Goal: Information Seeking & Learning: Learn about a topic

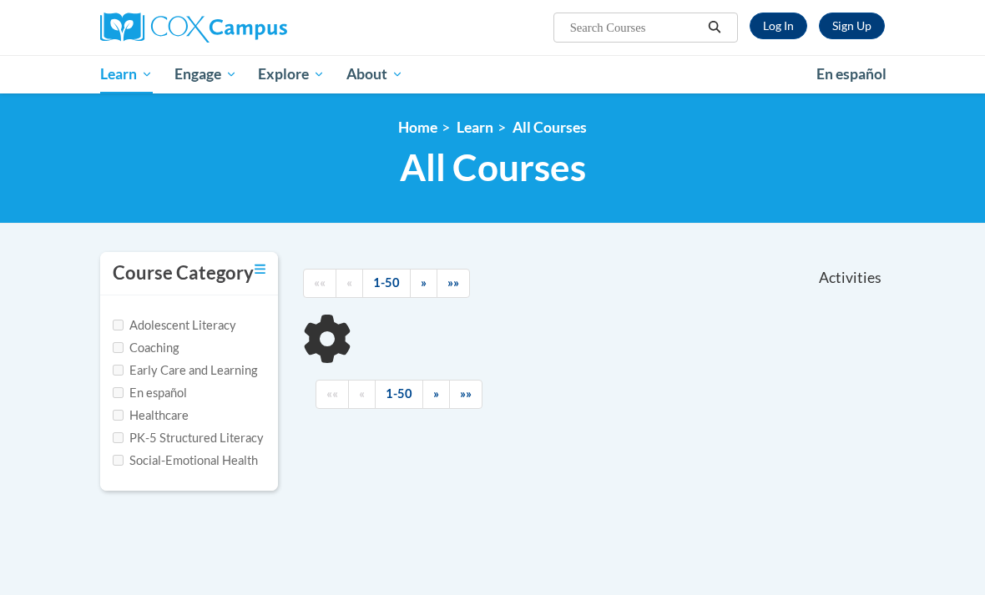
click at [638, 25] on input "Search..." at bounding box center [635, 28] width 134 height 20
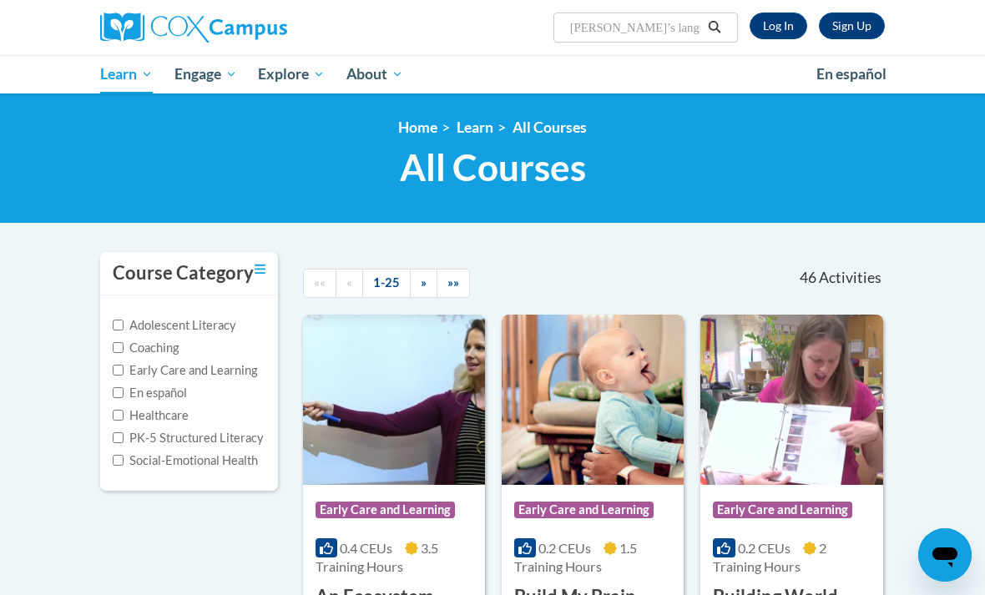
type input "Loren’s language process"
click at [778, 16] on link "Log In" at bounding box center [779, 26] width 58 height 27
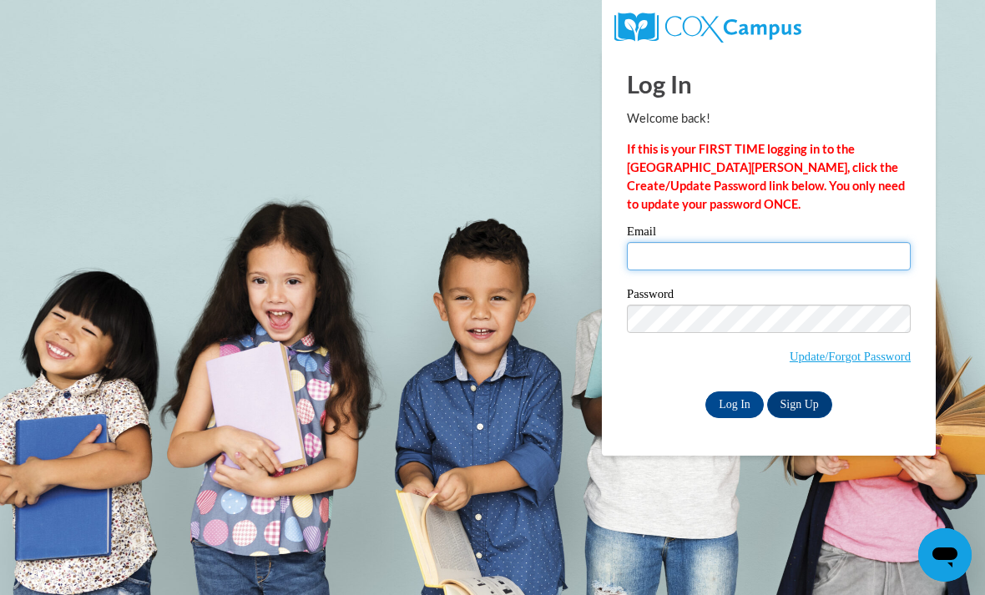
type input "[EMAIL_ADDRESS][DOMAIN_NAME]"
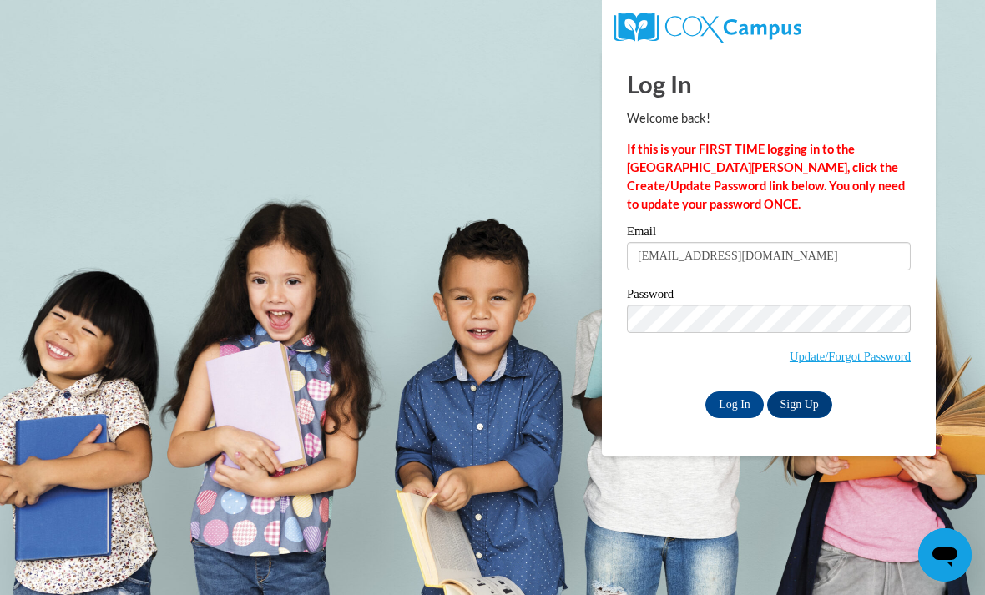
click at [735, 403] on input "Log In" at bounding box center [734, 404] width 58 height 27
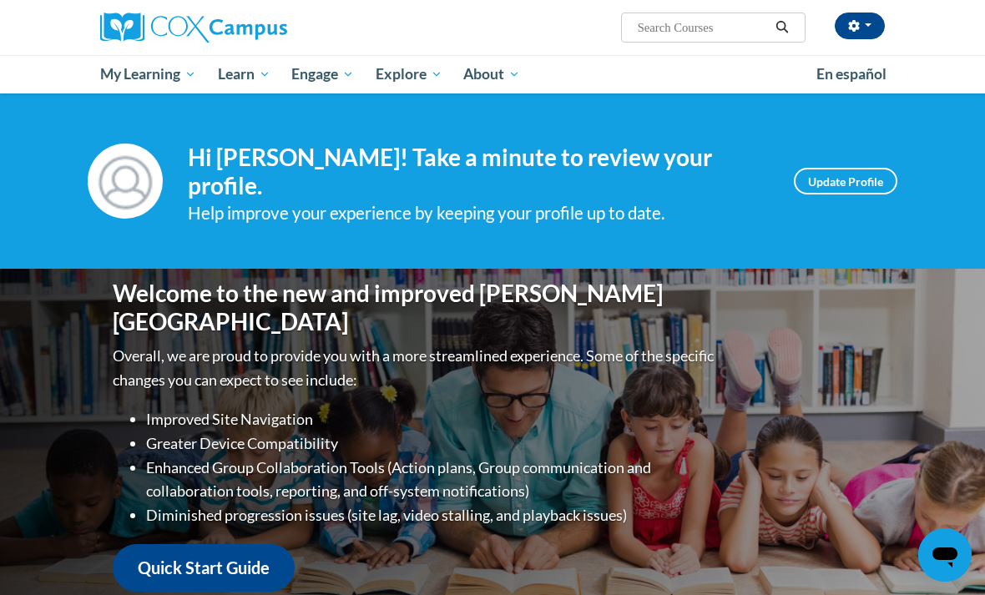
click at [717, 24] on input "Search..." at bounding box center [703, 28] width 134 height 20
type input "Monitoring children’s language progress"
click at [788, 21] on icon "Search" at bounding box center [782, 27] width 15 height 13
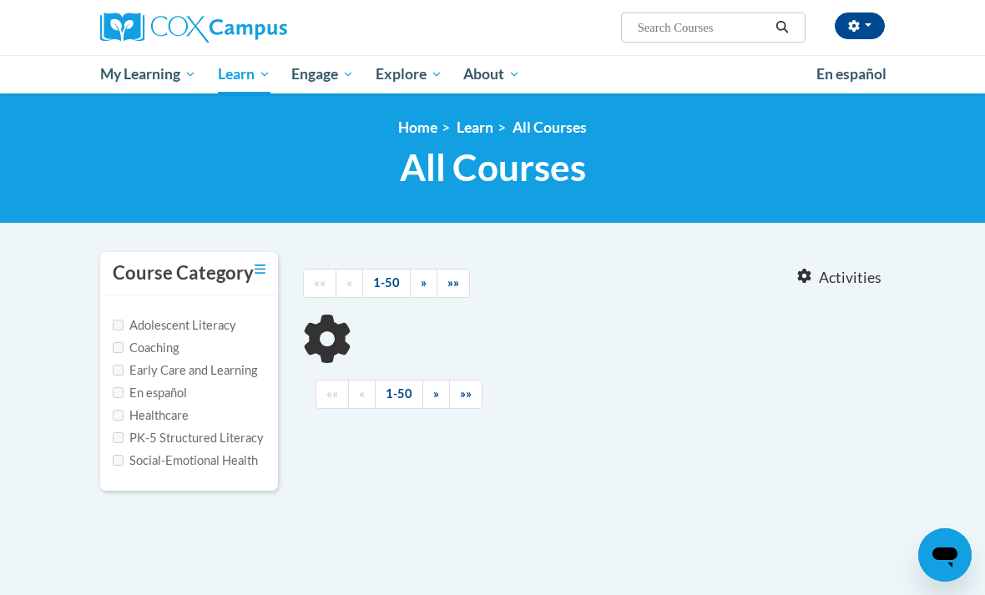
type input "Monitoring children’s language progress"
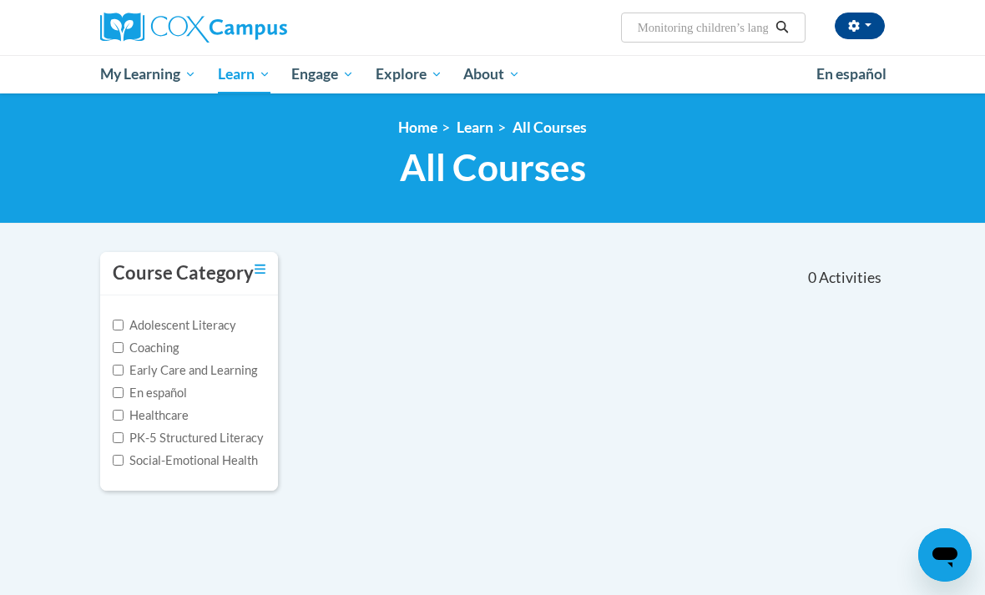
click at [766, 33] on input "Monitoring children’s language progress" at bounding box center [703, 28] width 134 height 20
click at [784, 27] on icon "Search" at bounding box center [782, 27] width 15 height 13
click at [749, 38] on input "Monitoring children’s language progress" at bounding box center [703, 28] width 134 height 20
click at [746, 29] on input "Monitoring children’s language progress" at bounding box center [703, 28] width 134 height 20
click at [754, 30] on input "Mon language progress" at bounding box center [703, 28] width 134 height 20
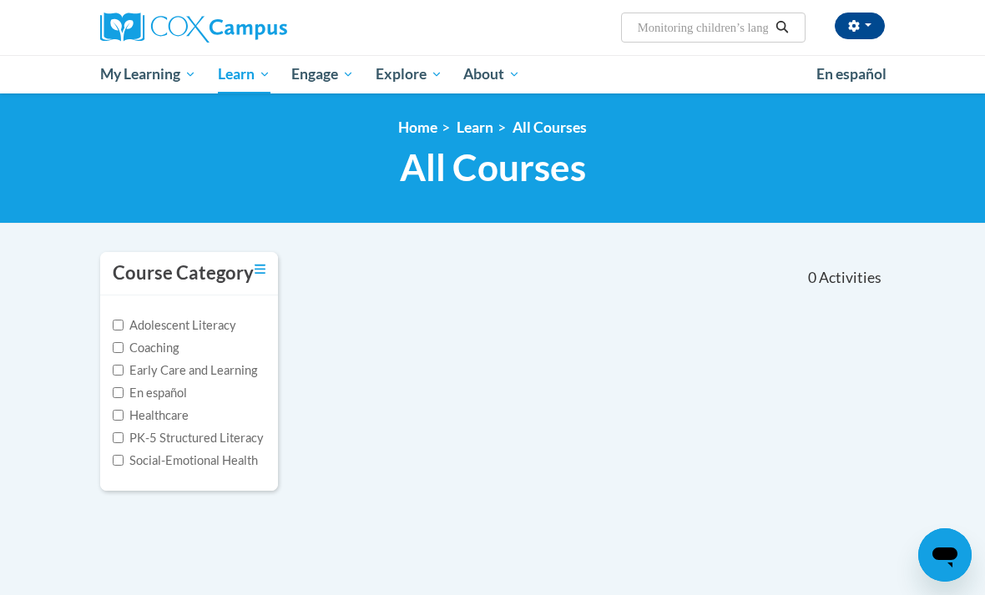
type input "Monitoring children’s language progress"
click at [784, 29] on icon "Search" at bounding box center [782, 27] width 15 height 13
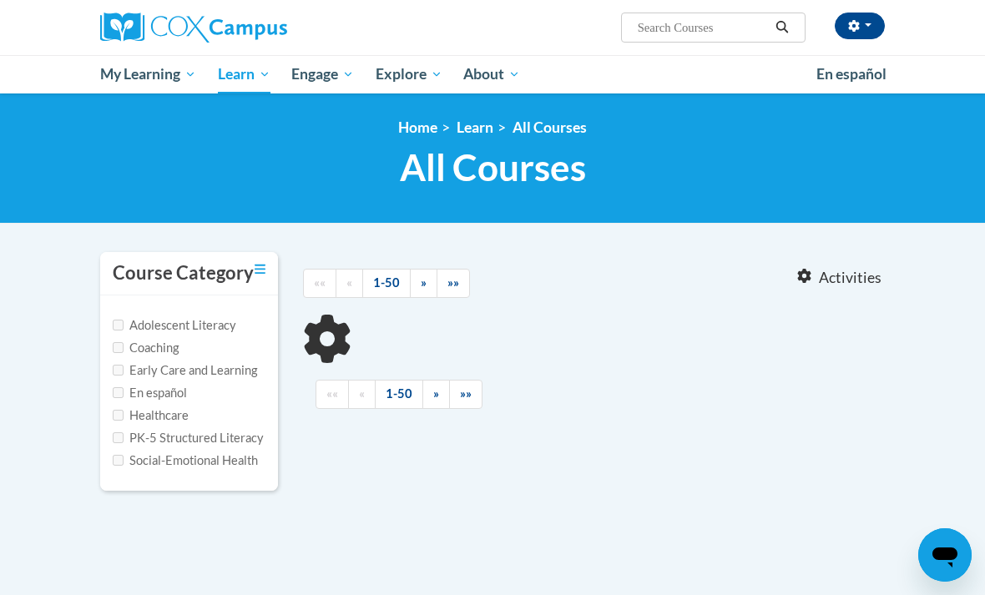
type input "Monitoring children’s language progress"
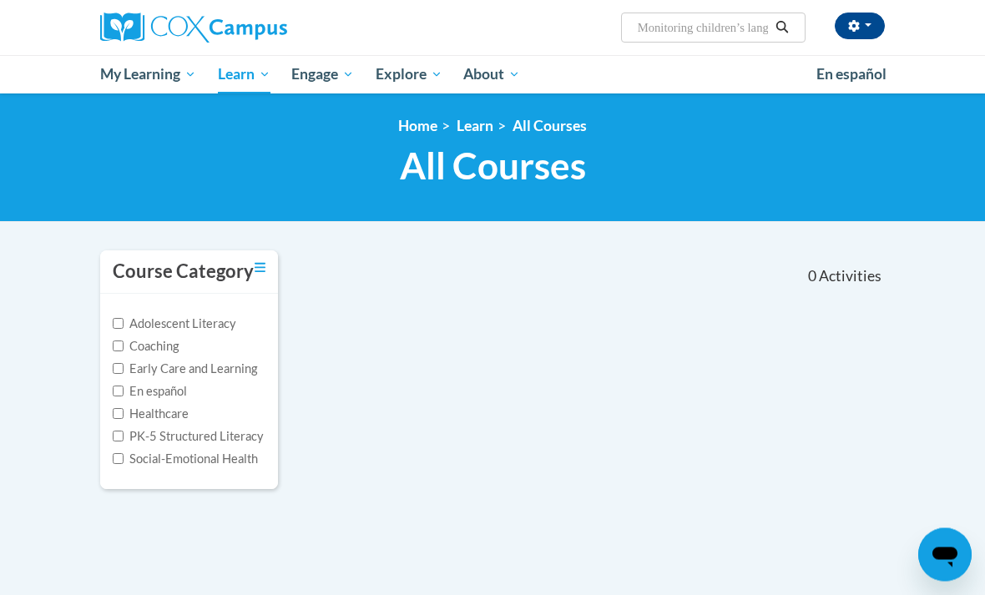
scroll to position [2, 0]
click at [0, 0] on span "My Course Progress" at bounding box center [0, 0] width 0 height 0
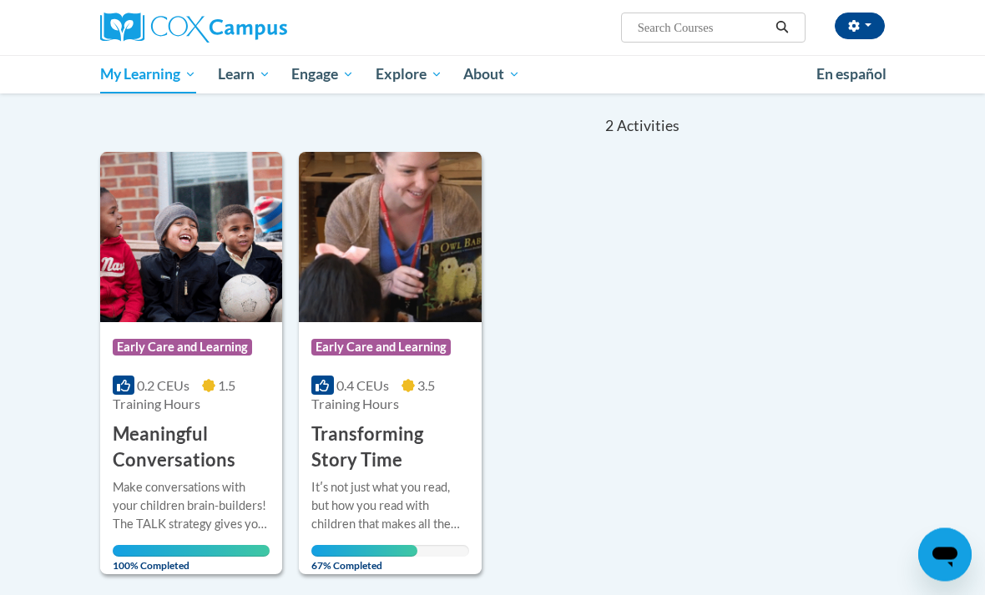
scroll to position [152, 0]
click at [407, 483] on div "Itʹs not just what you read, but how you read with children that makes all the …" at bounding box center [389, 505] width 157 height 55
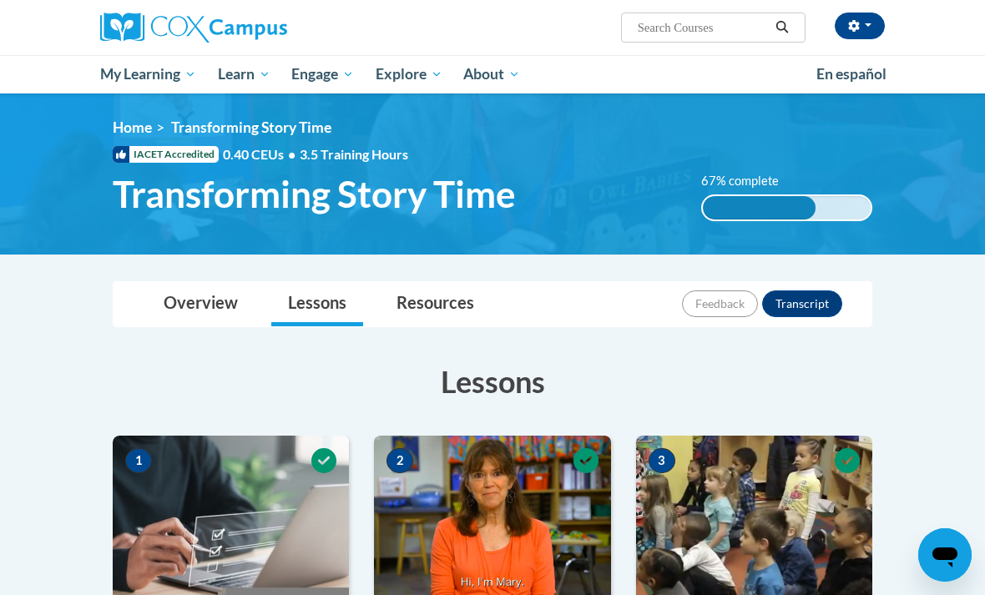
click at [741, 27] on input "Search..." at bounding box center [703, 28] width 134 height 20
